Goal: Transaction & Acquisition: Purchase product/service

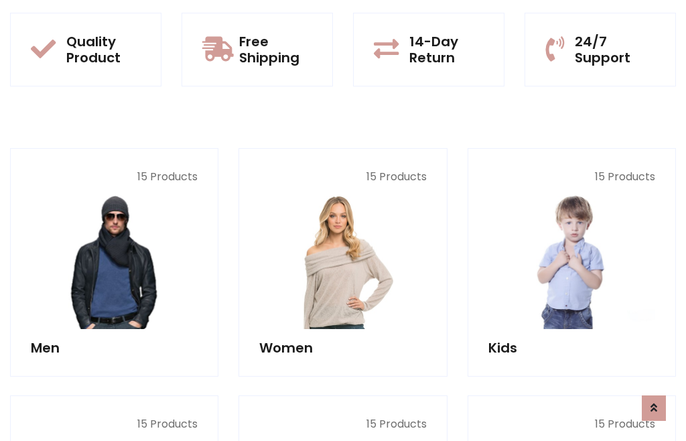
scroll to position [1091, 0]
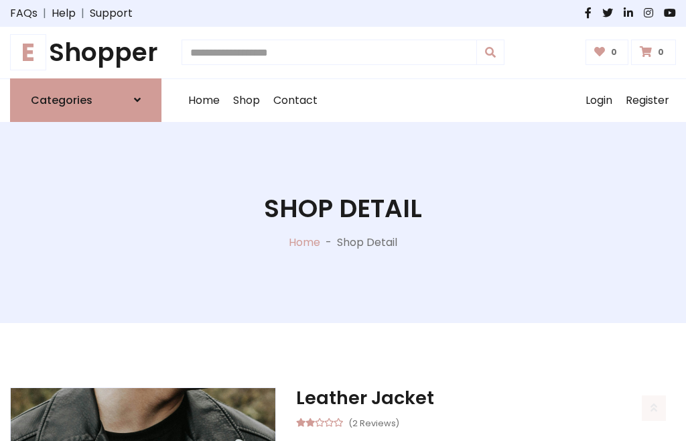
click at [86, 52] on h1 "E Shopper" at bounding box center [85, 53] width 151 height 30
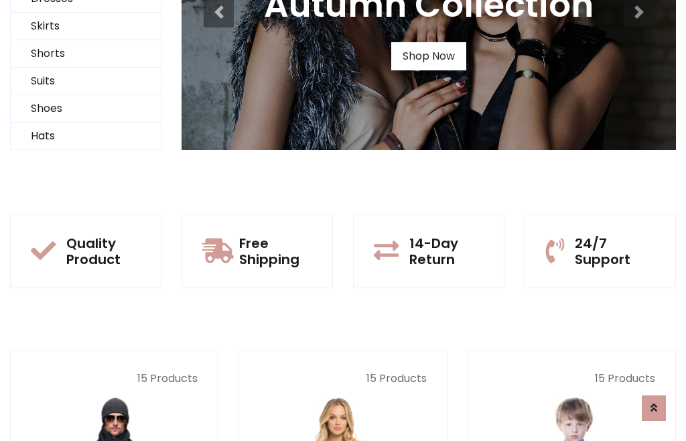
scroll to position [129, 0]
